Goal: Information Seeking & Learning: Learn about a topic

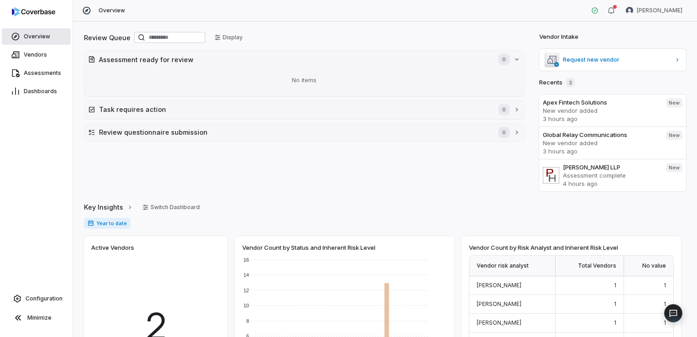
click at [28, 37] on span "Overview" at bounding box center [37, 36] width 26 height 7
click at [26, 78] on link "Assessments" at bounding box center [36, 73] width 69 height 16
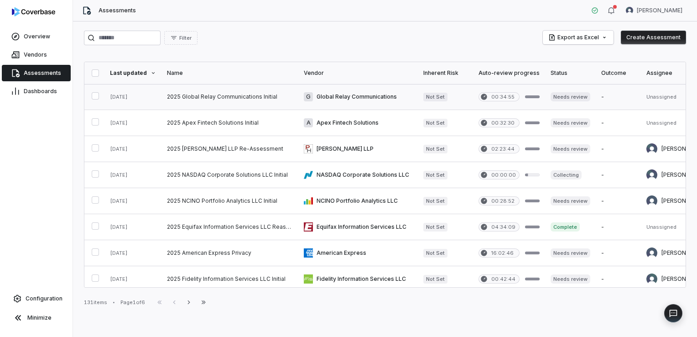
click at [227, 99] on link at bounding box center [229, 97] width 137 height 26
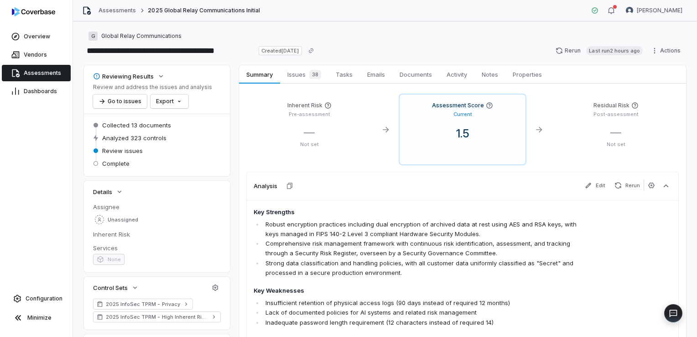
click at [232, 61] on div "**********" at bounding box center [385, 178] width 624 height 315
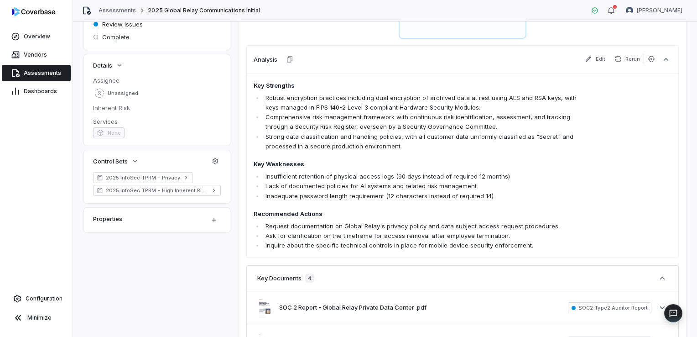
scroll to position [137, 0]
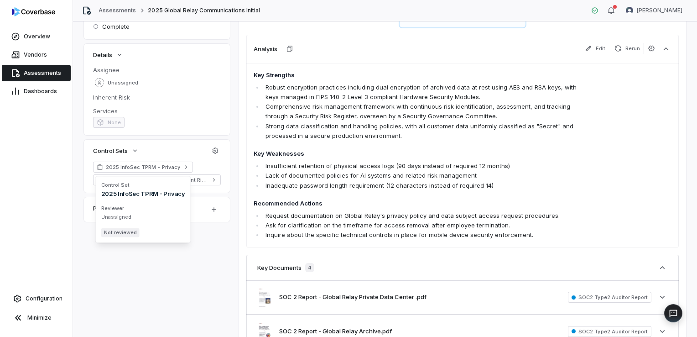
click at [234, 171] on div "Reviewing Results Review and address the issues and analysis Go to issues Expor…" at bounding box center [385, 188] width 602 height 520
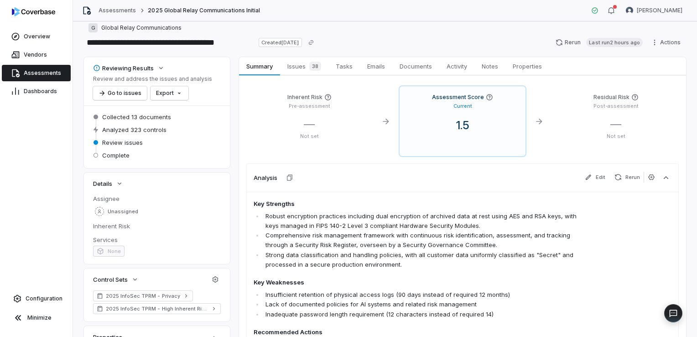
scroll to position [0, 0]
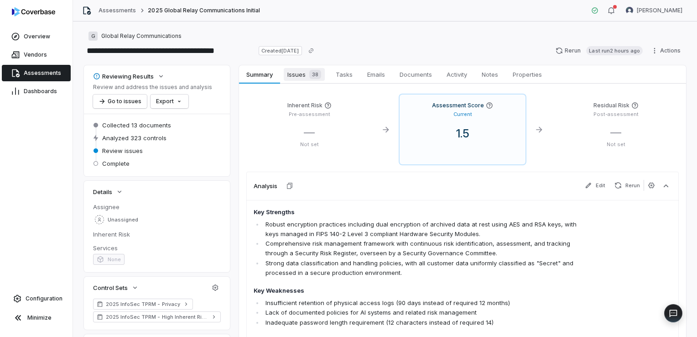
click at [302, 72] on span "Issues 38" at bounding box center [304, 74] width 41 height 13
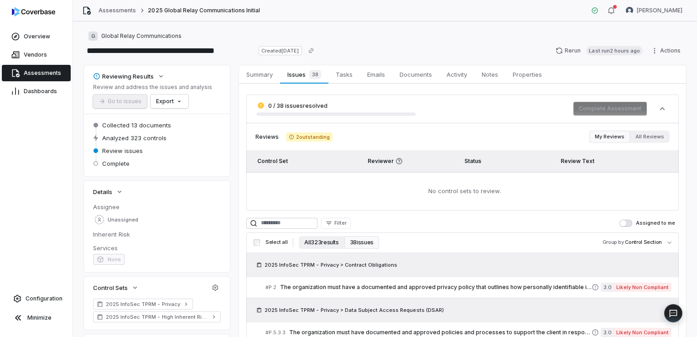
click at [330, 244] on button "All 323 results" at bounding box center [321, 242] width 45 height 13
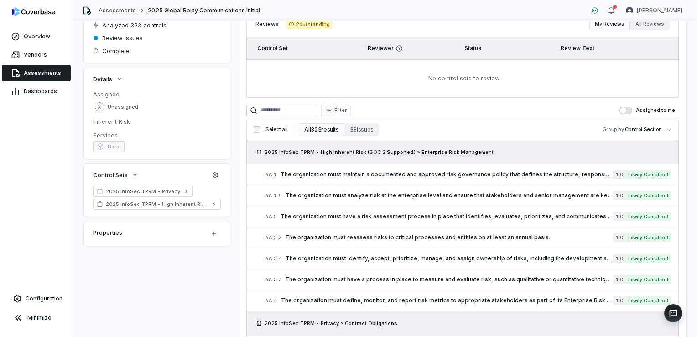
scroll to position [111, 0]
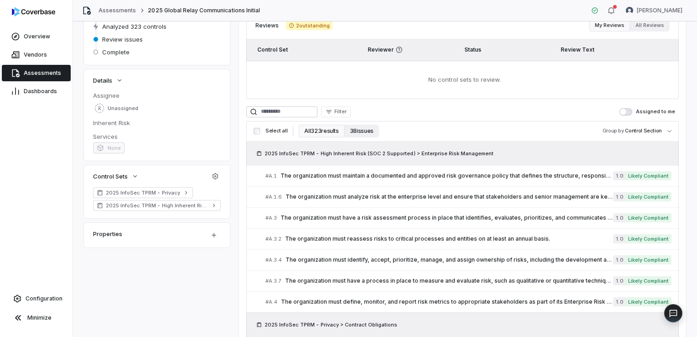
click at [368, 132] on button "38 issues" at bounding box center [361, 131] width 35 height 13
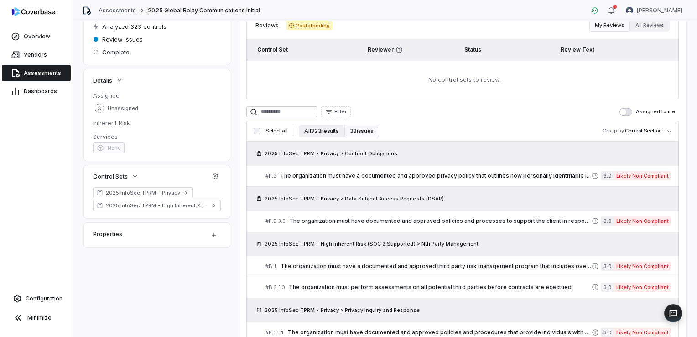
click at [316, 132] on button "All 323 results" at bounding box center [321, 131] width 45 height 13
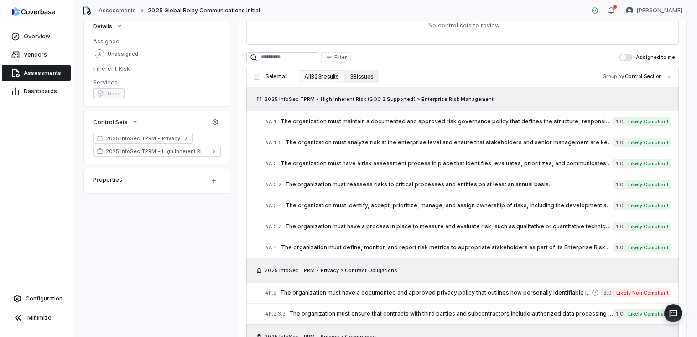
scroll to position [166, 0]
click at [487, 121] on span "The organization must maintain a documented and approved risk governance policy…" at bounding box center [446, 120] width 332 height 7
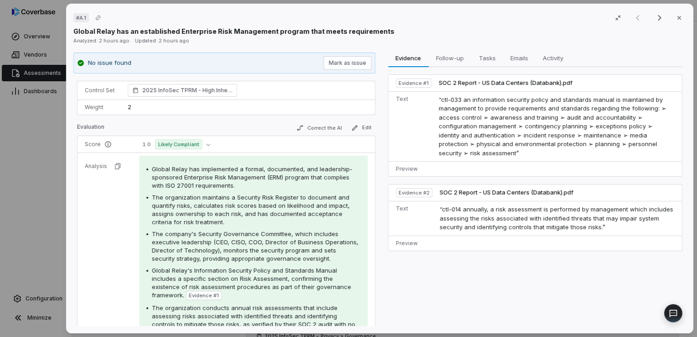
scroll to position [123, 0]
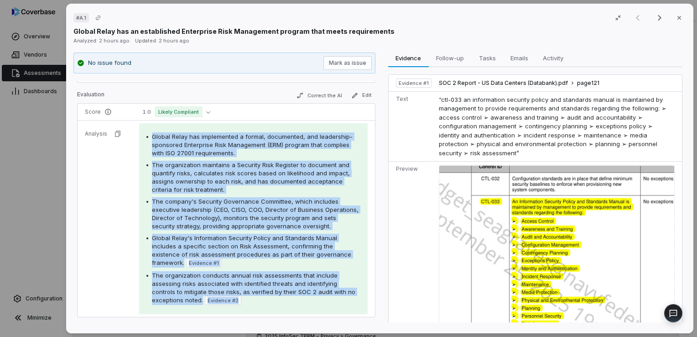
drag, startPoint x: 300, startPoint y: 302, endPoint x: 144, endPoint y: 137, distance: 226.8
click at [144, 137] on div "Global Relay has implemented a formal, documented, and leadership-sponsored Ent…" at bounding box center [253, 218] width 228 height 191
drag, startPoint x: 144, startPoint y: 137, endPoint x: 133, endPoint y: 159, distance: 24.1
click at [134, 159] on td "Global Relay has implemented a formal, documented, and leadership-sponsored Ent…" at bounding box center [254, 218] width 241 height 197
click at [194, 158] on div "Global Relay has implemented a formal, documented, and leadership-sponsored Ent…" at bounding box center [253, 218] width 214 height 172
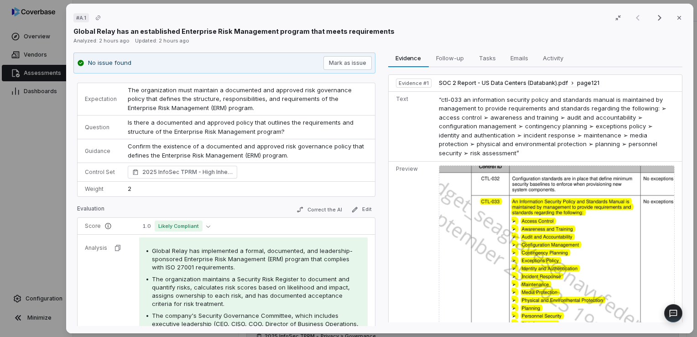
scroll to position [0, 0]
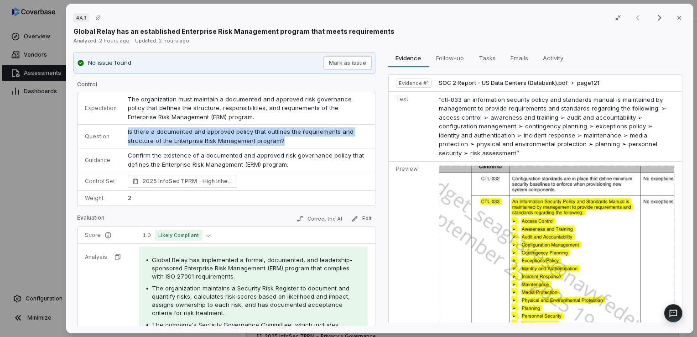
drag, startPoint x: 297, startPoint y: 140, endPoint x: 126, endPoint y: 132, distance: 171.2
click at [126, 132] on td "Is there a documented and approved policy that outlines the requirements and st…" at bounding box center [248, 137] width 253 height 24
drag, startPoint x: 126, startPoint y: 132, endPoint x: 159, endPoint y: 140, distance: 33.6
click at [158, 140] on span "Is there a documented and approved policy that outlines the requirements and st…" at bounding box center [242, 136] width 228 height 16
click at [265, 140] on span "Is there a documented and approved policy that outlines the requirements and st…" at bounding box center [242, 136] width 228 height 16
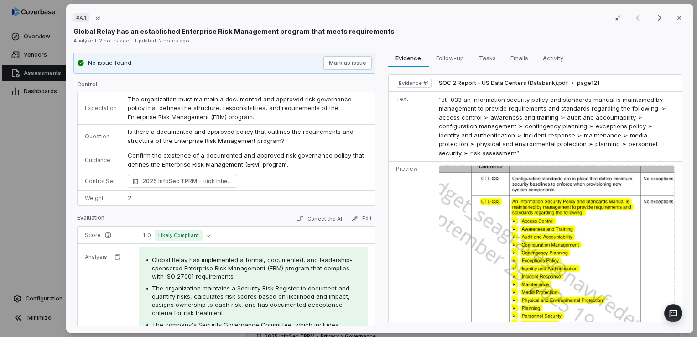
click at [292, 141] on td "Is there a documented and approved policy that outlines the requirements and st…" at bounding box center [248, 137] width 253 height 24
click at [675, 17] on icon "button" at bounding box center [678, 17] width 7 height 7
